Goal: Transaction & Acquisition: Book appointment/travel/reservation

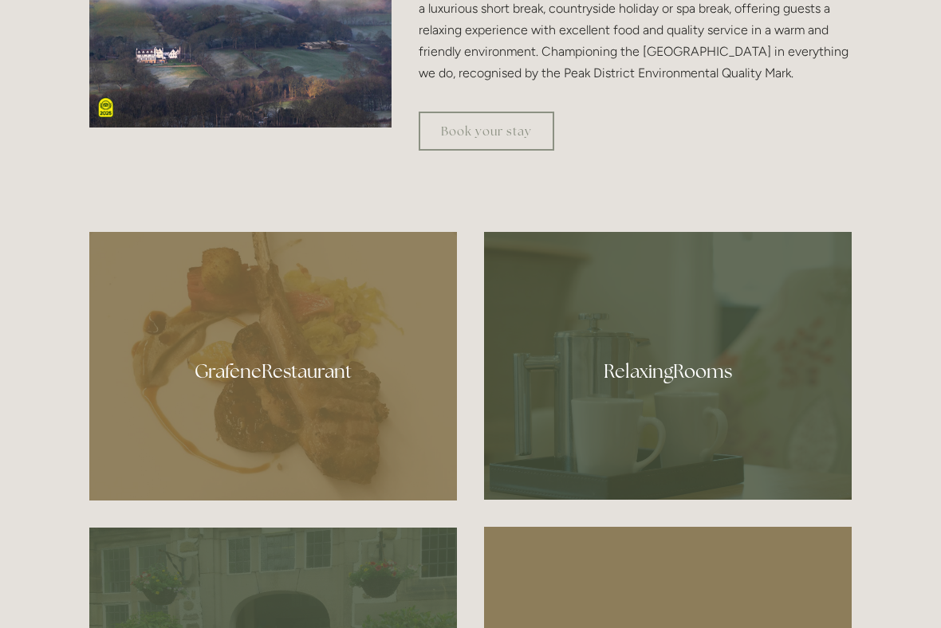
scroll to position [785, 0]
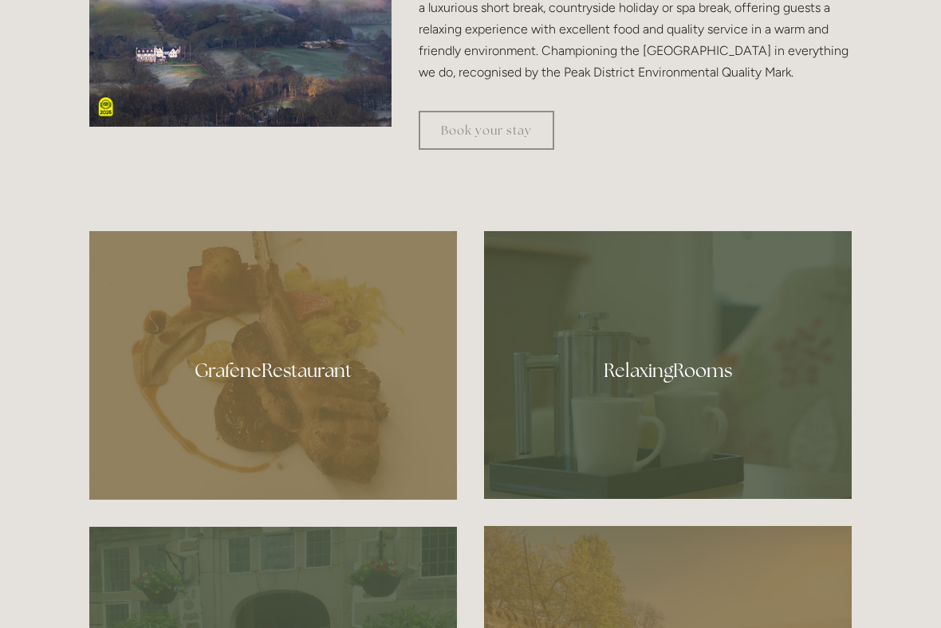
click at [243, 386] on div at bounding box center [273, 365] width 368 height 269
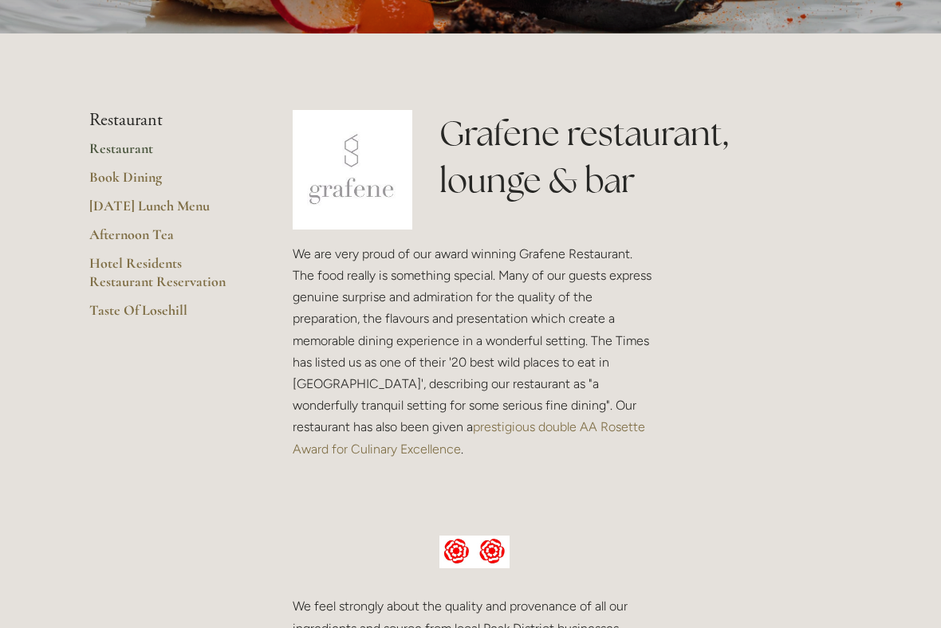
scroll to position [303, 0]
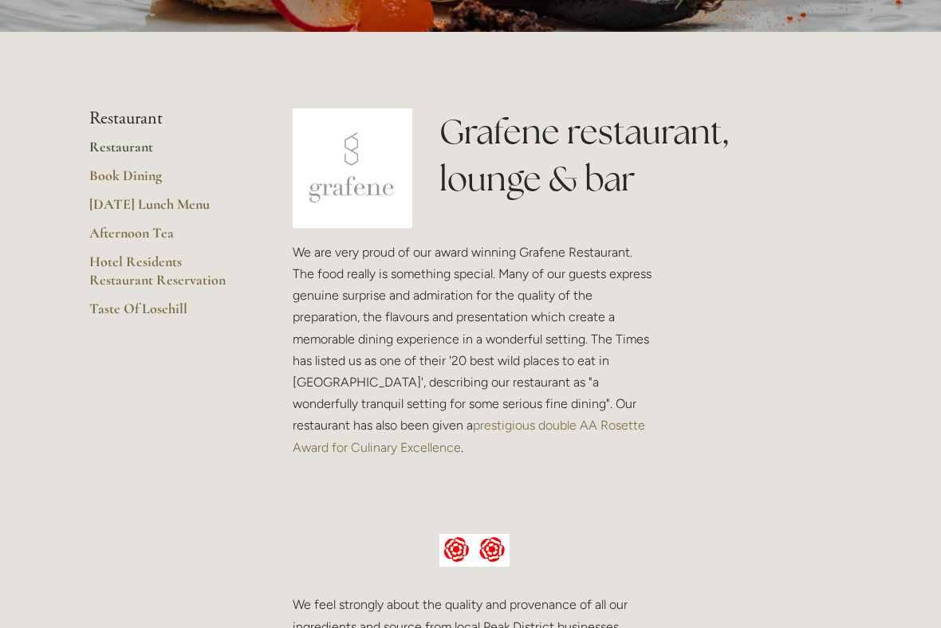
click at [126, 184] on link "Book Dining" at bounding box center [165, 181] width 152 height 29
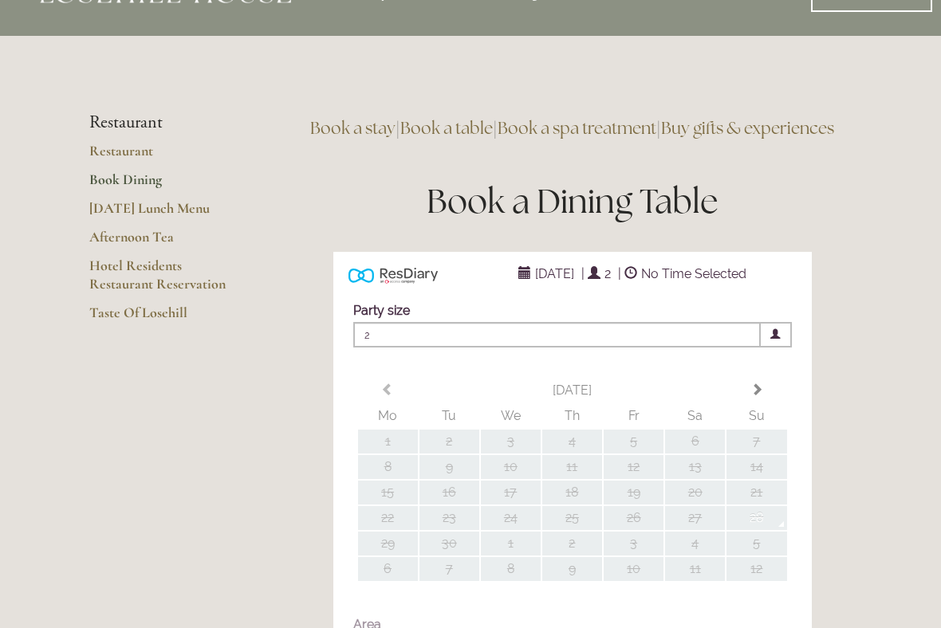
type input "Any Area"
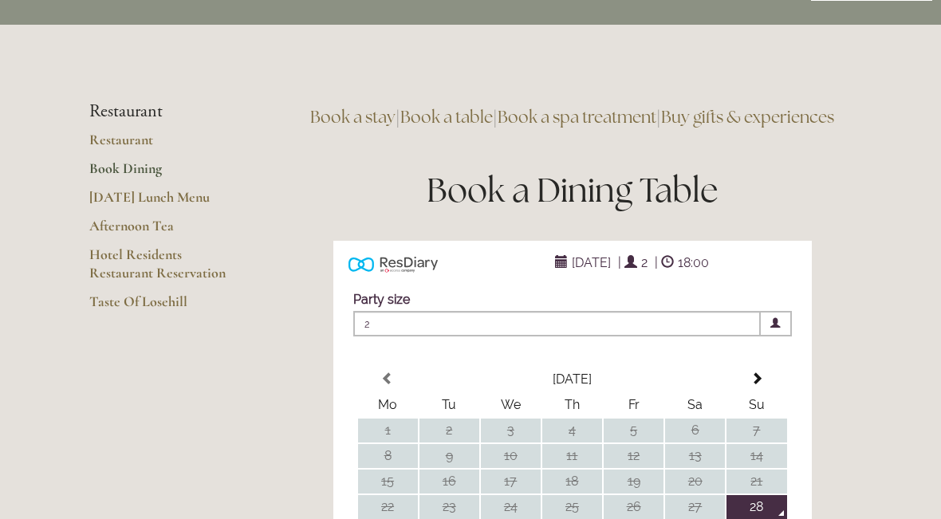
scroll to position [60, 0]
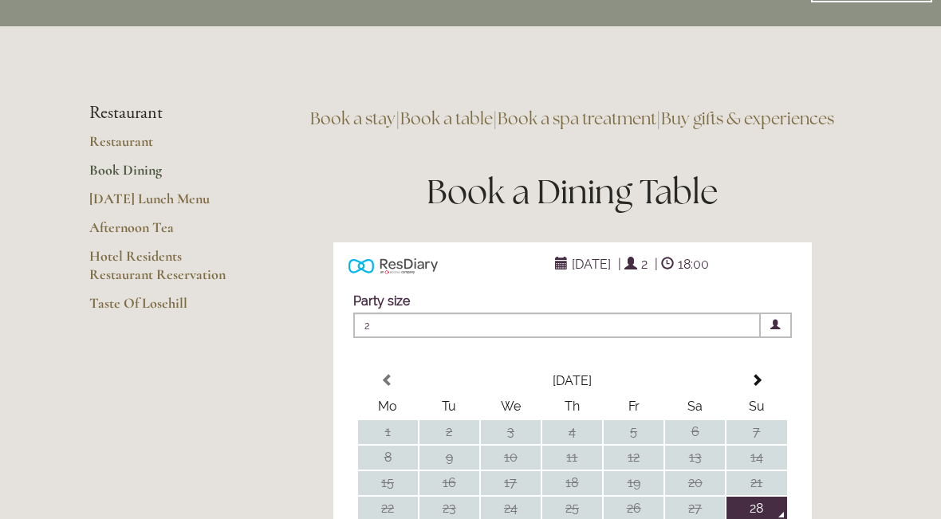
click at [148, 201] on link "[DATE] Lunch Menu" at bounding box center [165, 204] width 152 height 29
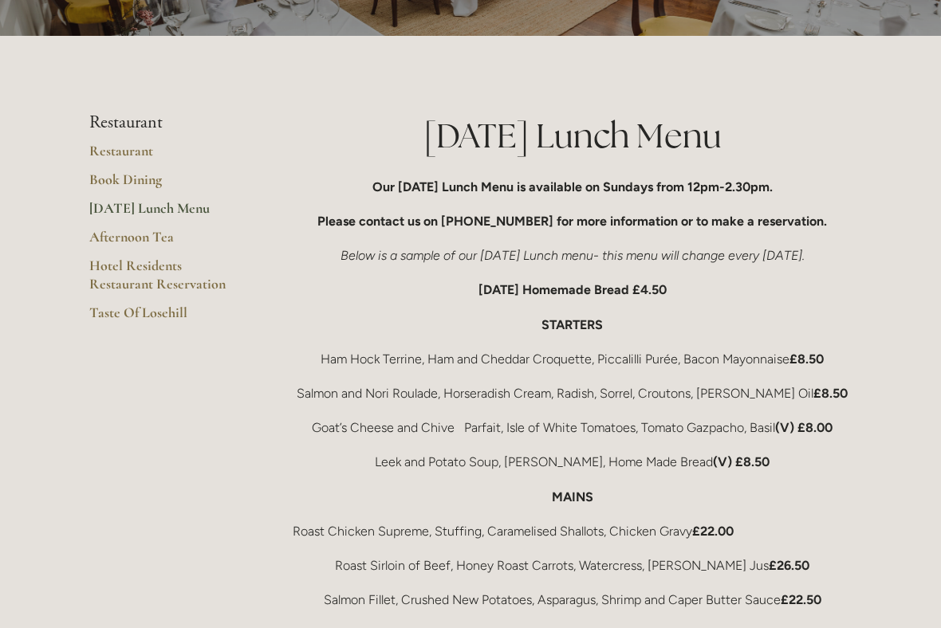
scroll to position [205, 0]
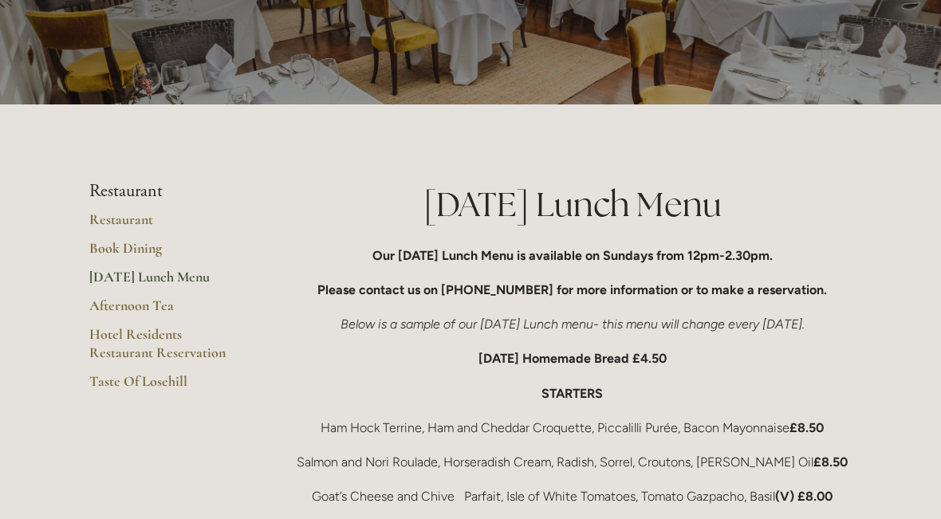
scroll to position [132, 0]
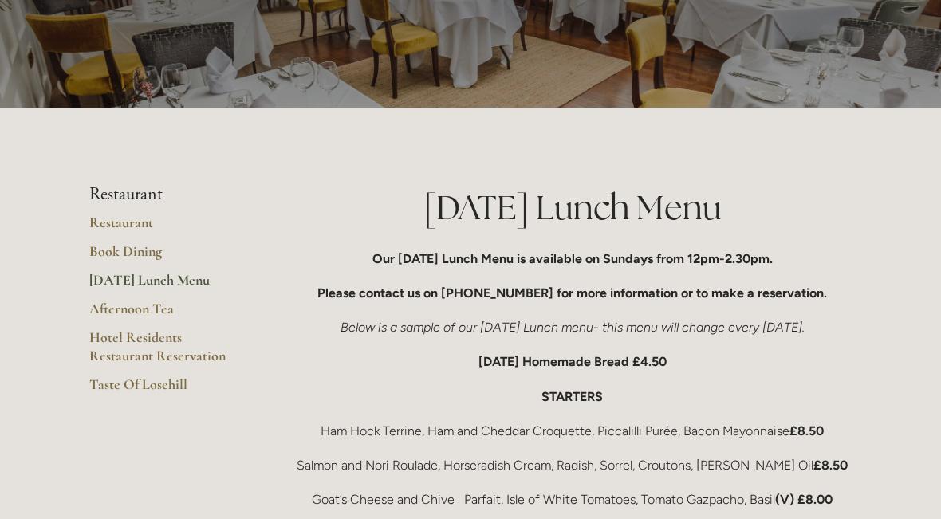
click at [117, 309] on link "Afternoon Tea" at bounding box center [165, 314] width 152 height 29
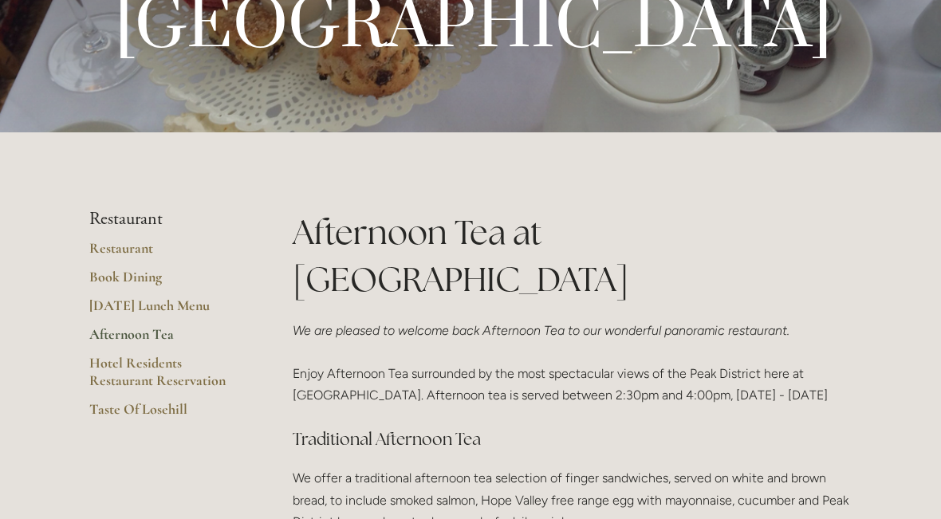
scroll to position [203, 0]
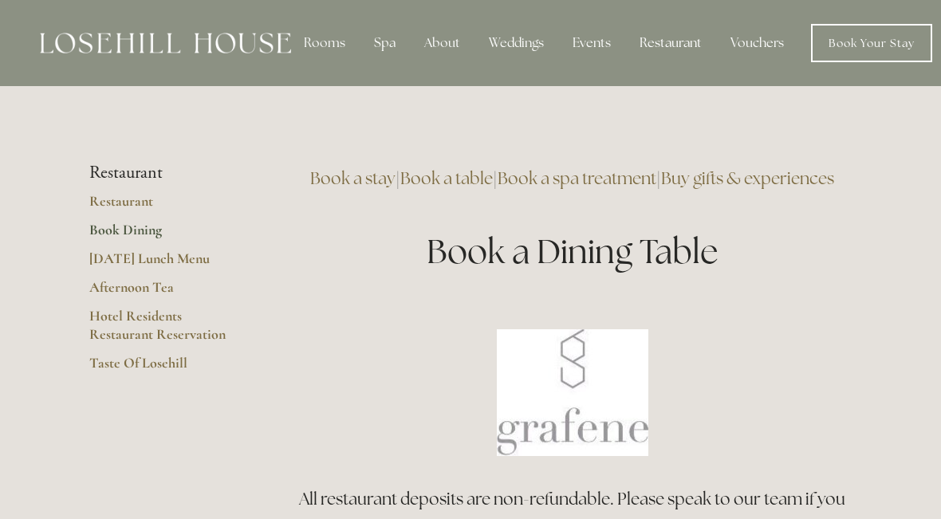
scroll to position [60, 0]
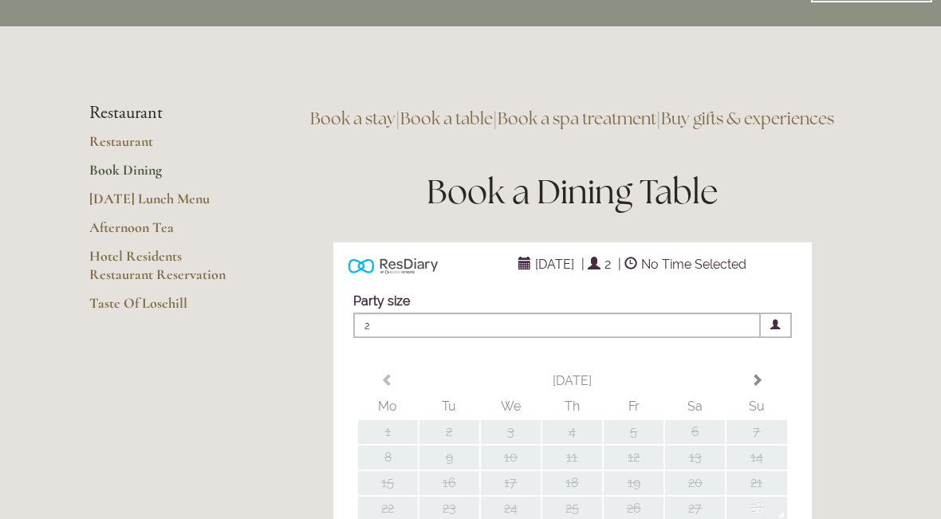
type input "Any Area"
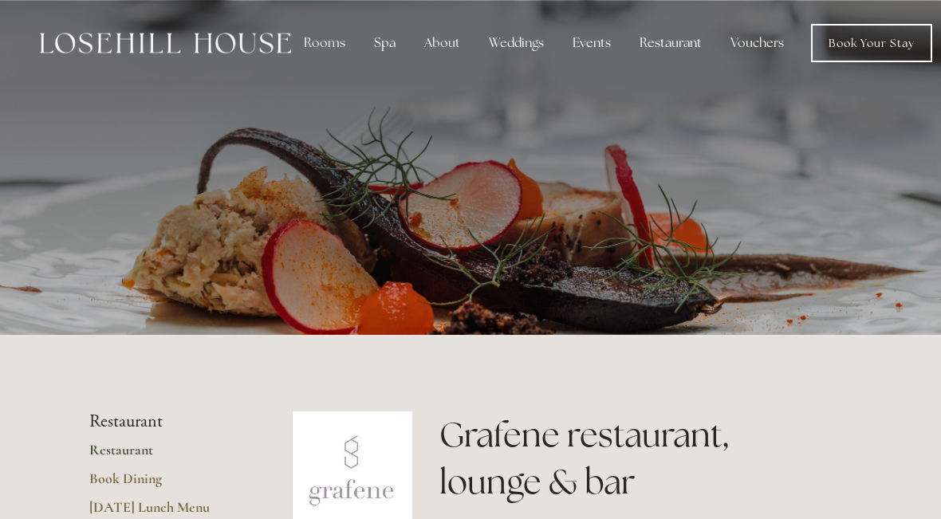
click at [380, 52] on div "Spa" at bounding box center [384, 43] width 47 height 32
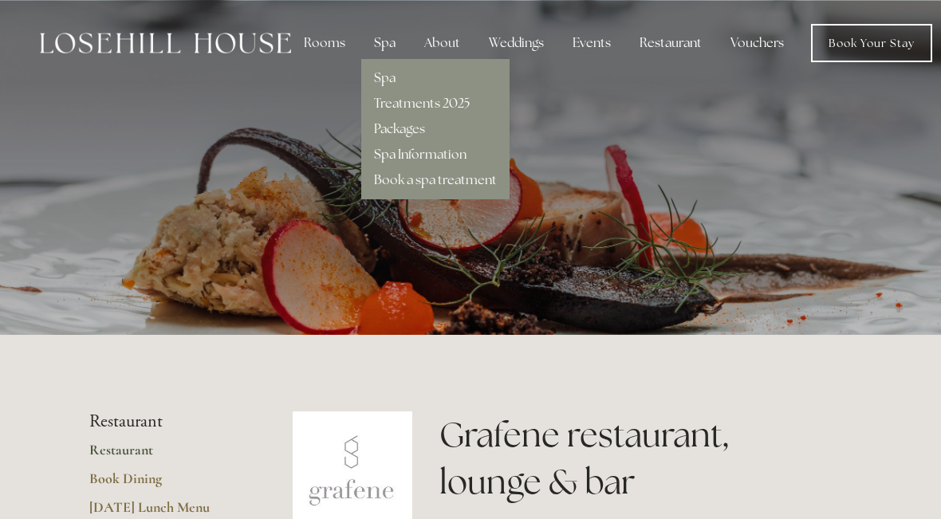
click at [423, 154] on link "Spa Information" at bounding box center [420, 154] width 93 height 17
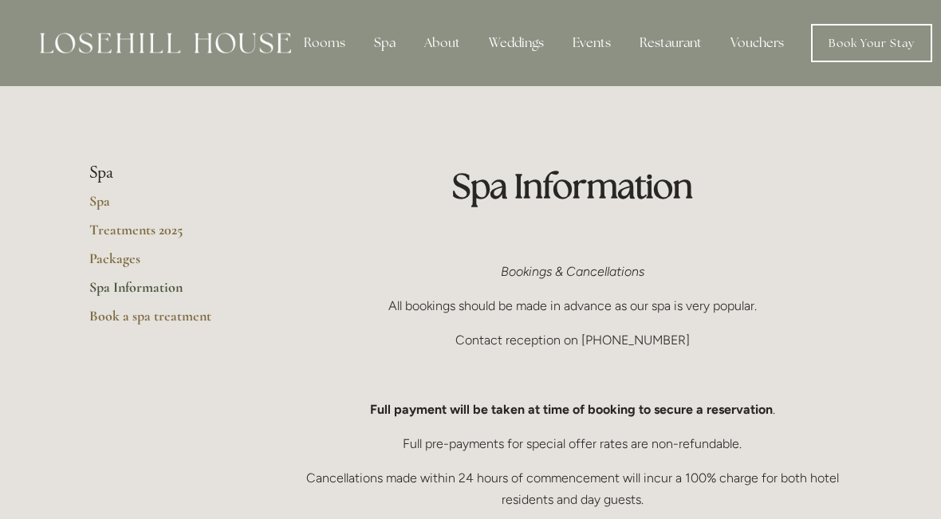
click at [145, 239] on link "Treatments 2025" at bounding box center [165, 235] width 152 height 29
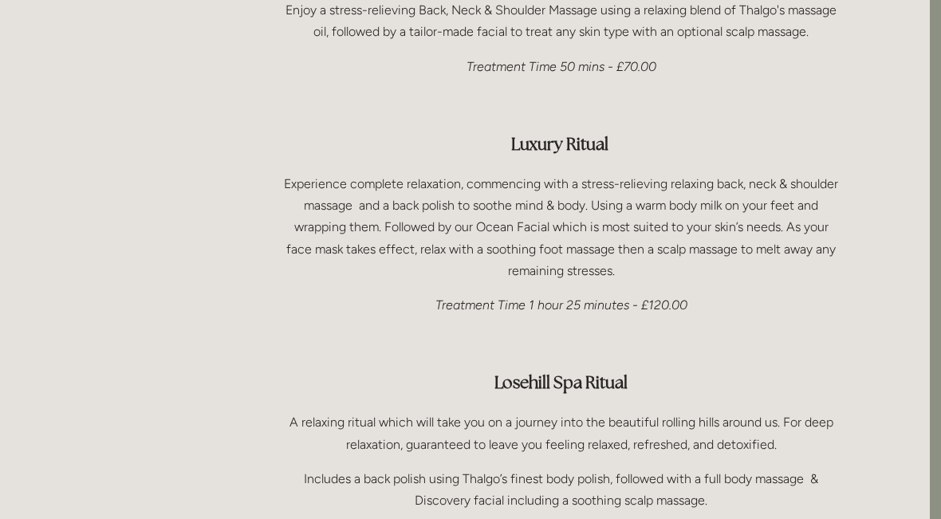
scroll to position [2363, 11]
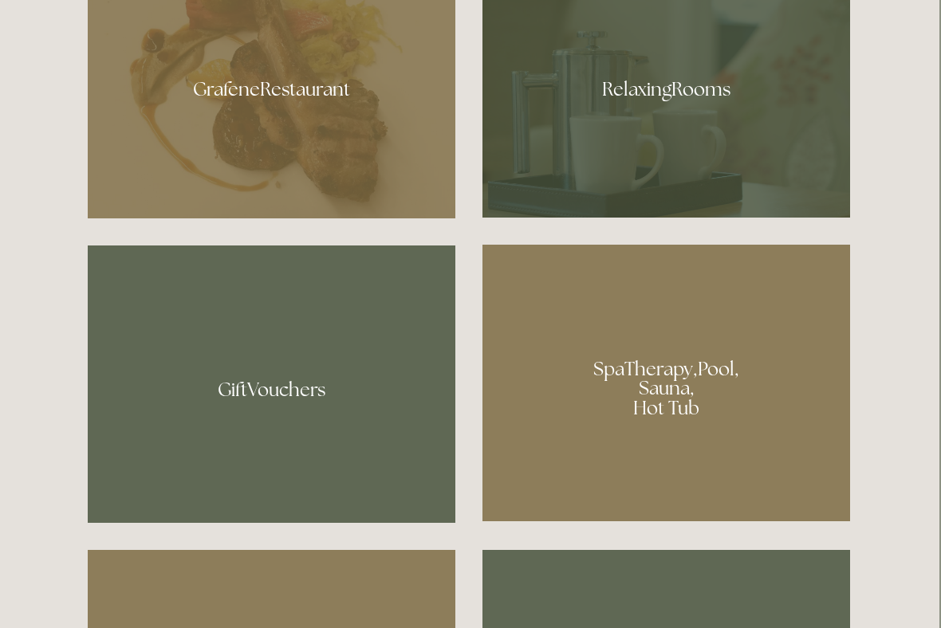
scroll to position [1068, 2]
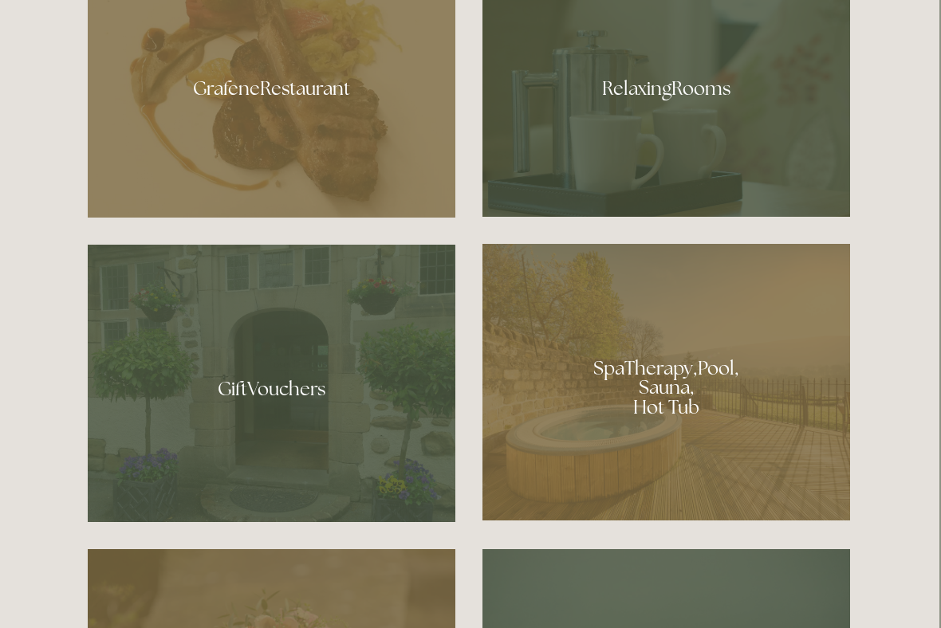
click at [638, 392] on div at bounding box center [666, 382] width 368 height 277
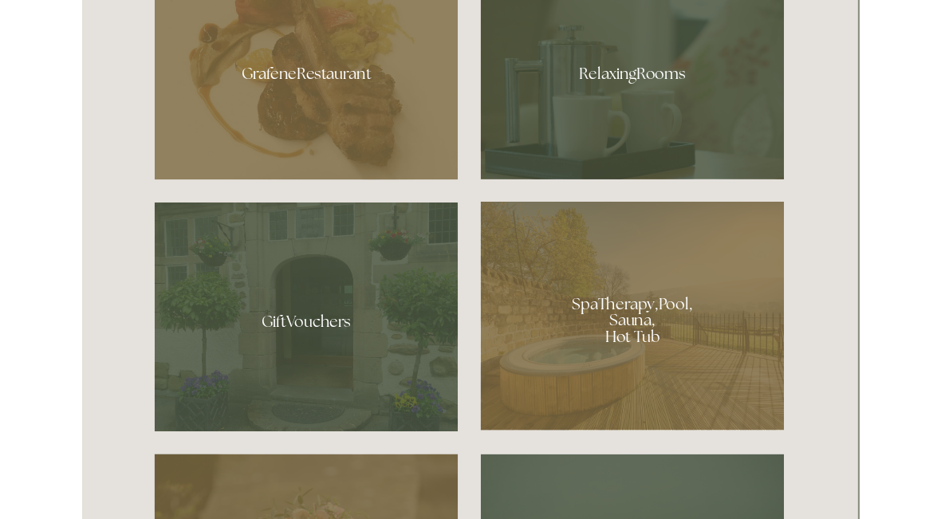
scroll to position [1112, 2]
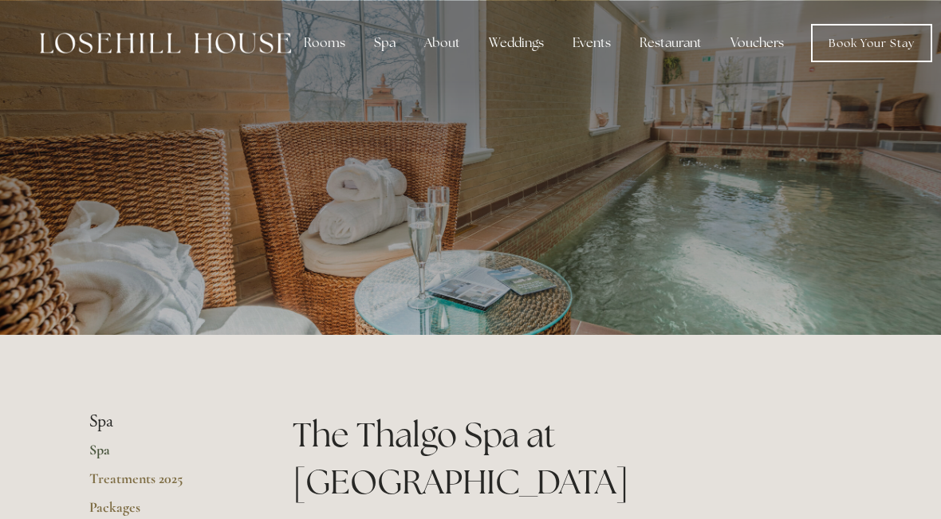
click at [312, 44] on div "Rooms" at bounding box center [324, 43] width 67 height 32
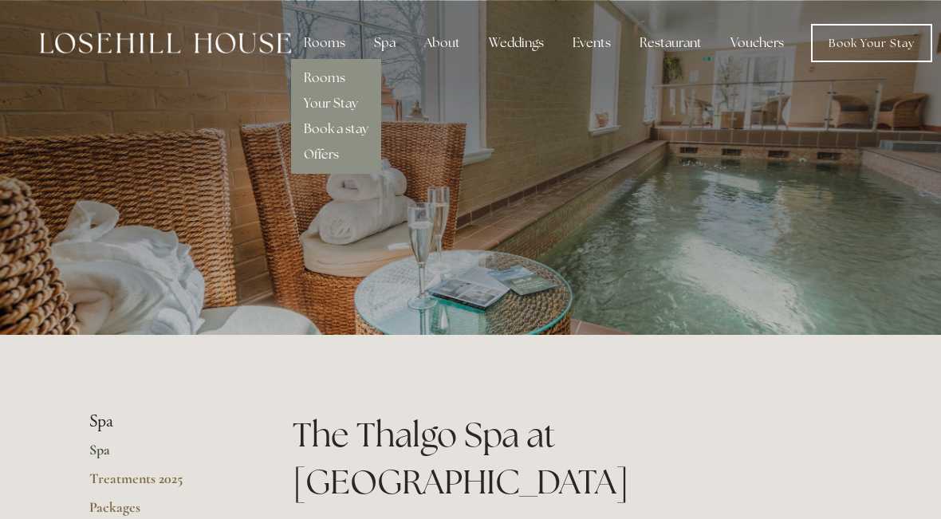
click at [315, 81] on link "Rooms" at bounding box center [324, 77] width 41 height 17
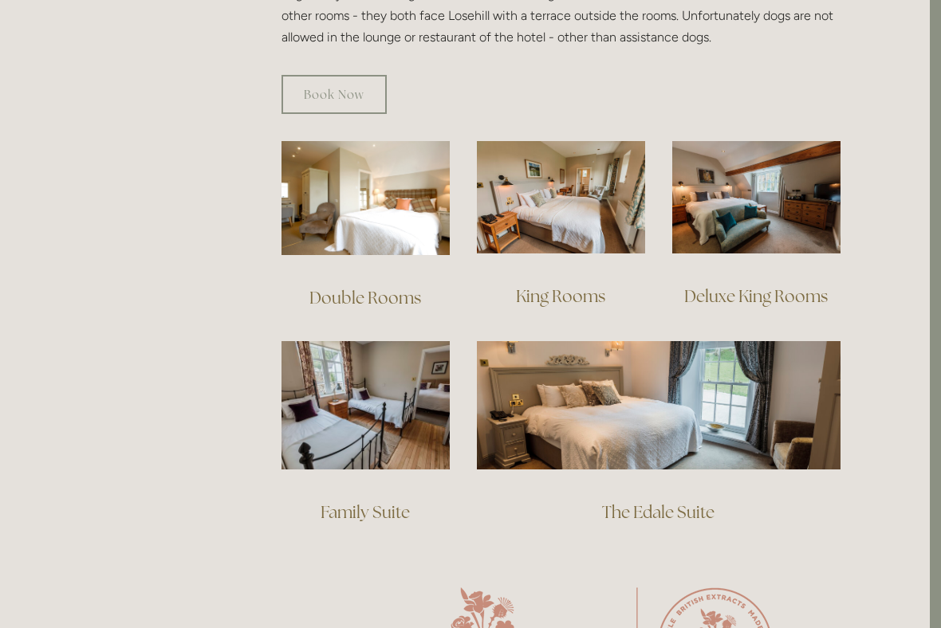
scroll to position [1034, 11]
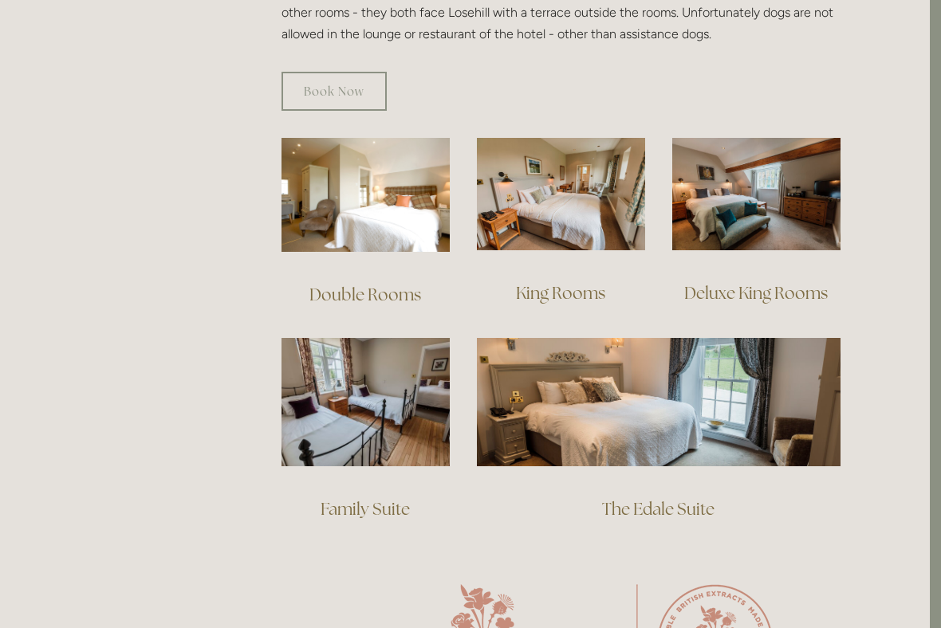
click at [363, 198] on img at bounding box center [365, 195] width 168 height 114
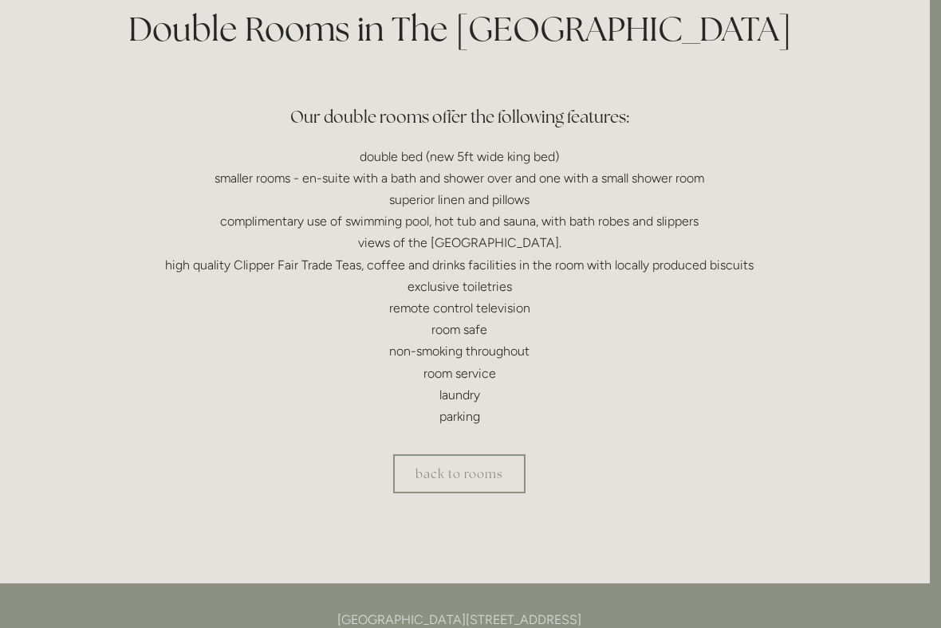
scroll to position [407, 11]
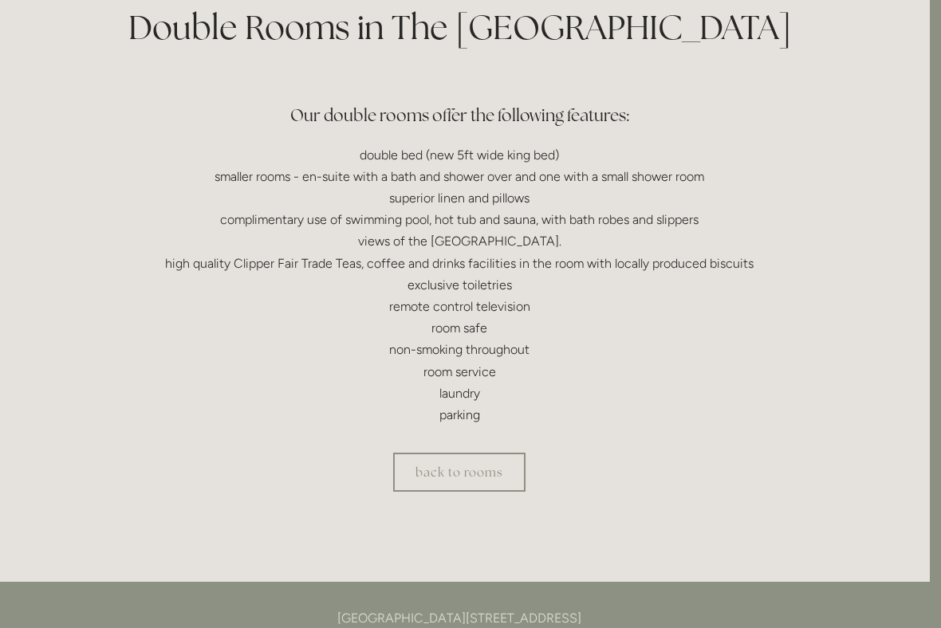
click at [439, 476] on link "back to rooms" at bounding box center [459, 472] width 132 height 39
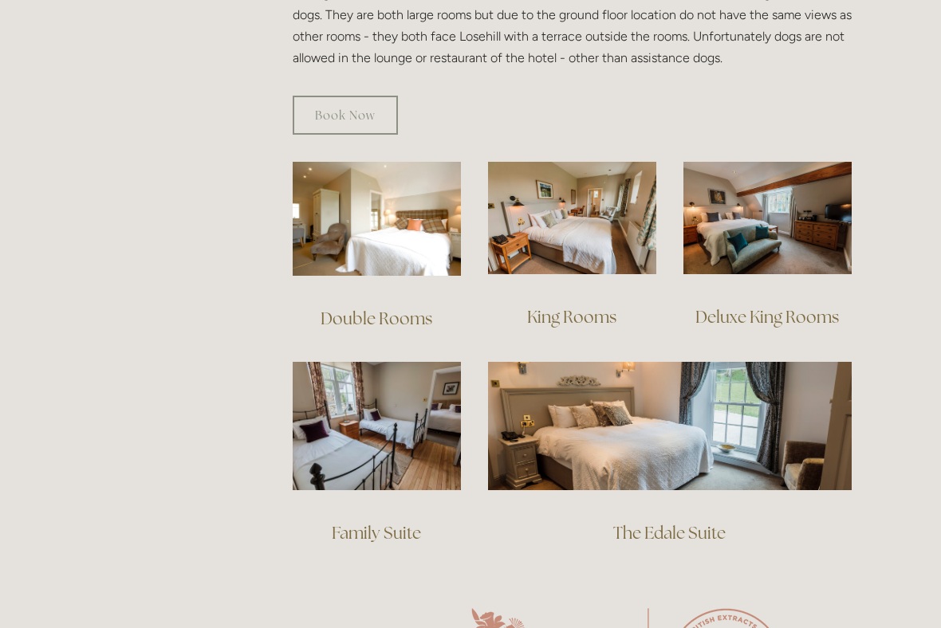
scroll to position [1011, 0]
click at [550, 198] on img at bounding box center [572, 217] width 168 height 112
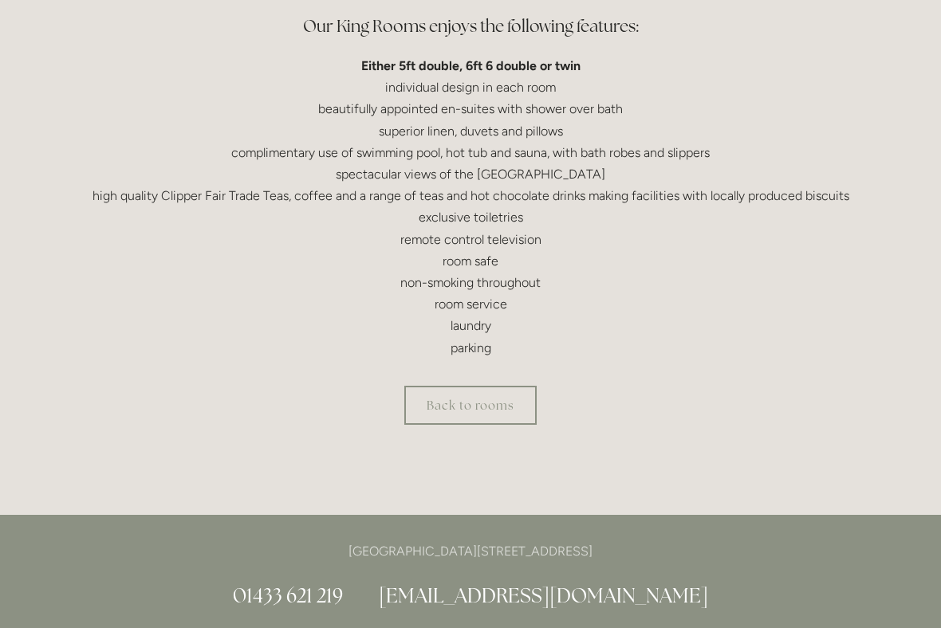
scroll to position [504, 0]
click at [466, 398] on link "Back to rooms" at bounding box center [470, 404] width 132 height 39
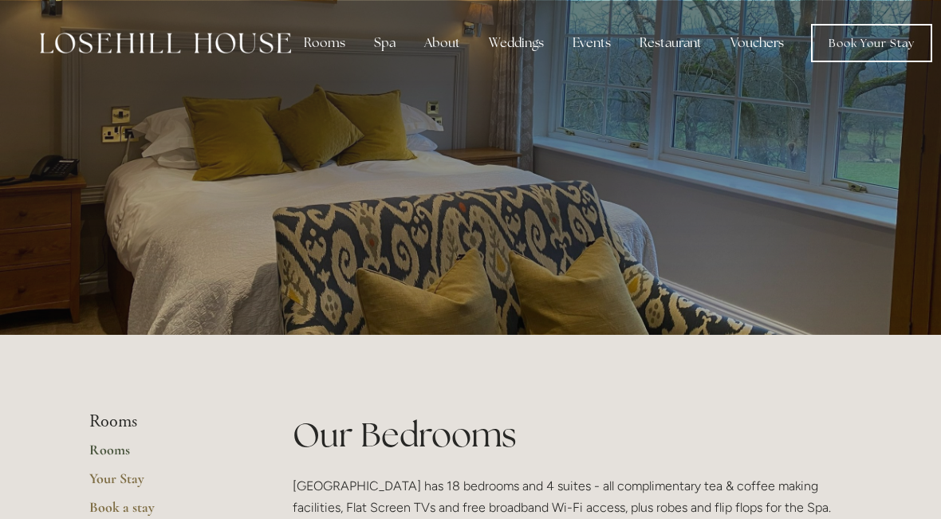
click at [836, 45] on link "Book Your Stay" at bounding box center [871, 43] width 121 height 38
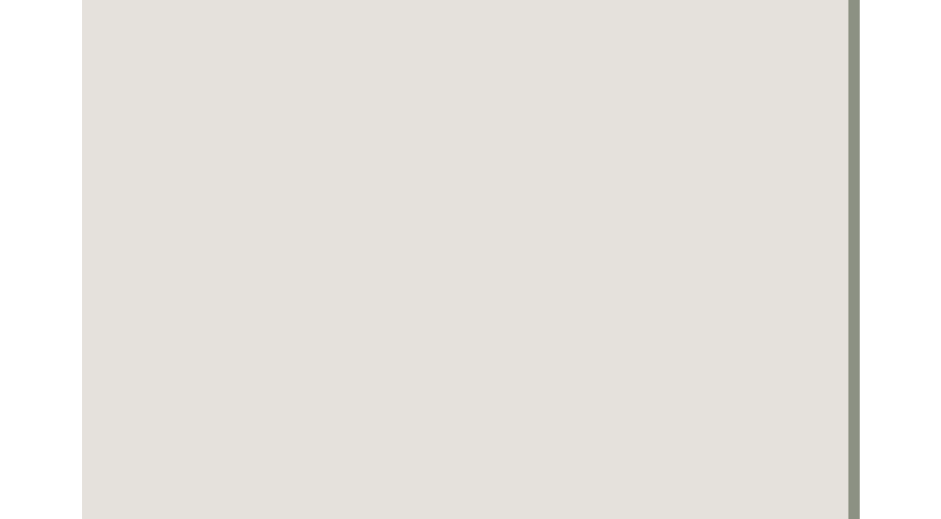
scroll to position [1569, 14]
